Goal: Task Accomplishment & Management: Manage account settings

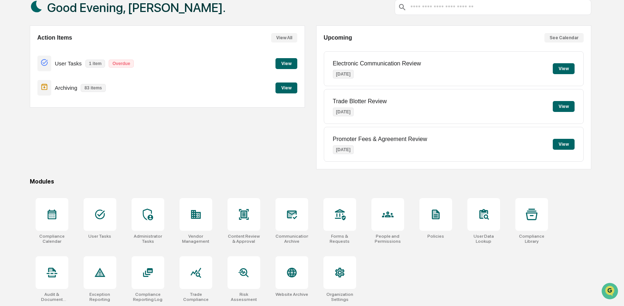
scroll to position [47, 0]
click at [295, 273] on icon at bounding box center [292, 273] width 10 height 10
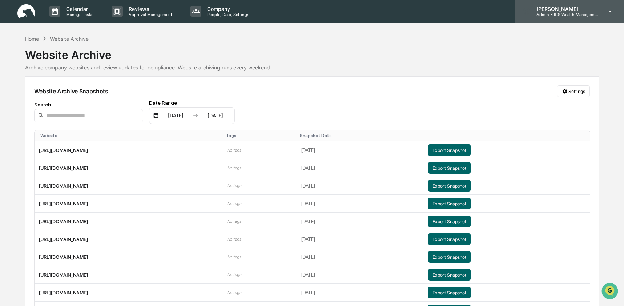
click at [563, 13] on p "Admin • RCS Wealth Management" at bounding box center [565, 14] width 68 height 5
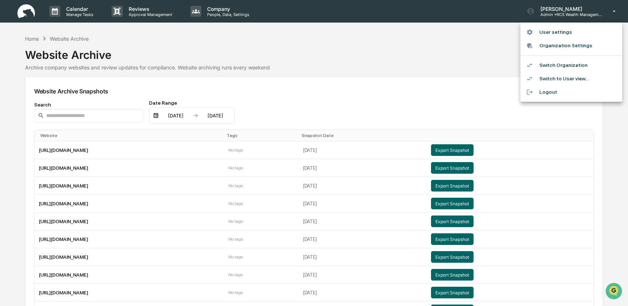
click at [558, 66] on li "Switch Organization" at bounding box center [572, 65] width 102 height 13
